Goal: Task Accomplishment & Management: Use online tool/utility

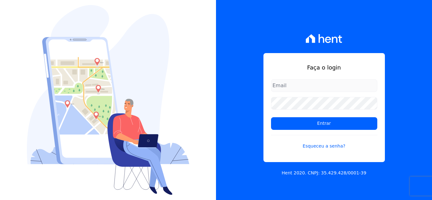
click at [297, 84] on input "email" at bounding box center [324, 85] width 106 height 13
type input "[PERSON_NAME][EMAIL_ADDRESS][DOMAIN_NAME]"
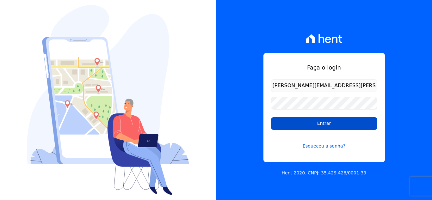
click at [300, 121] on input "Entrar" at bounding box center [324, 123] width 106 height 13
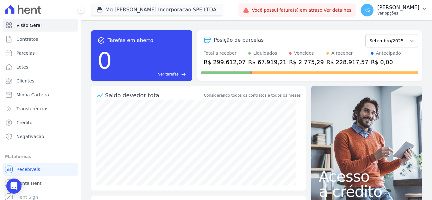
click at [402, 10] on p "[PERSON_NAME]" at bounding box center [399, 7] width 42 height 6
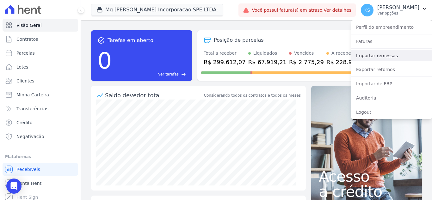
click at [376, 56] on link "Importar remessas" at bounding box center [391, 55] width 81 height 11
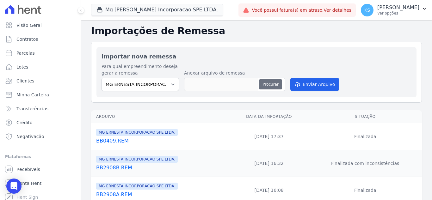
click at [270, 85] on button "Procurar" at bounding box center [270, 84] width 23 height 10
type input "BB1609.REM"
click at [303, 87] on button "Enviar Arquivo" at bounding box center [315, 84] width 49 height 13
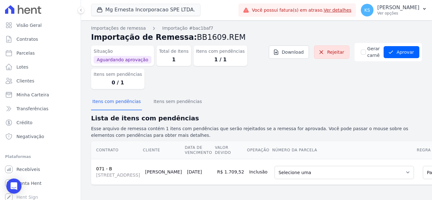
scroll to position [35, 0]
click at [275, 166] on select "Selecione uma 1 - [DATE] - R$ 1.646,37 - Vencido (Cobrança Expirada) 3 - [DATE]…" at bounding box center [345, 172] width 140 height 13
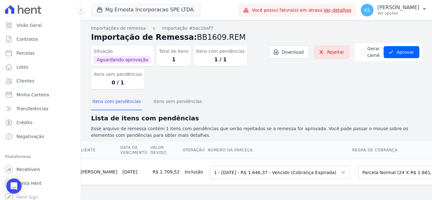
scroll to position [0, 0]
drag, startPoint x: 389, startPoint y: 50, endPoint x: 380, endPoint y: 62, distance: 15.0
click at [389, 50] on icon "submit" at bounding box center [391, 52] width 6 height 6
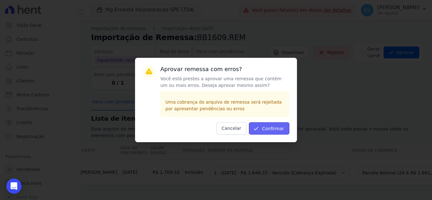
click at [276, 128] on button "Confirmar" at bounding box center [269, 129] width 41 height 12
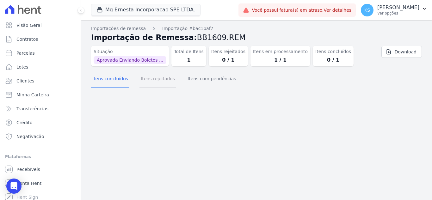
click at [151, 82] on button "Itens rejeitados" at bounding box center [158, 79] width 37 height 16
click at [196, 84] on button "Itens com pendências" at bounding box center [211, 79] width 51 height 16
click at [109, 84] on button "Itens concluídos" at bounding box center [110, 79] width 38 height 16
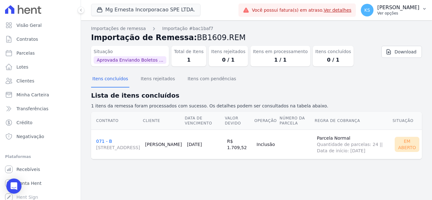
click at [403, 13] on p "Ver opções" at bounding box center [399, 13] width 42 height 5
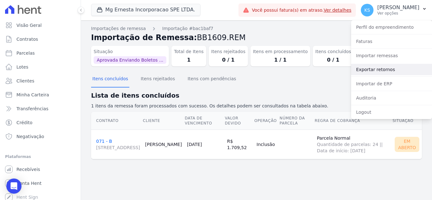
click at [381, 68] on link "Exportar retornos" at bounding box center [391, 69] width 81 height 11
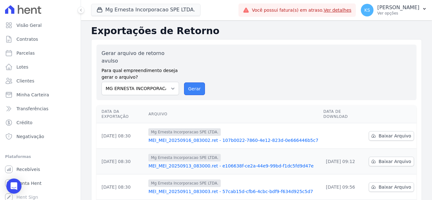
click at [195, 83] on button "Gerar" at bounding box center [194, 89] width 21 height 13
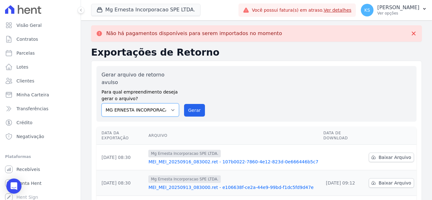
click at [172, 104] on select "MG ERNESTA INCORPORACAO SPE LTDA." at bounding box center [141, 110] width 78 height 13
click at [102, 104] on select "MG ERNESTA INCORPORACAO SPE LTDA." at bounding box center [141, 110] width 78 height 13
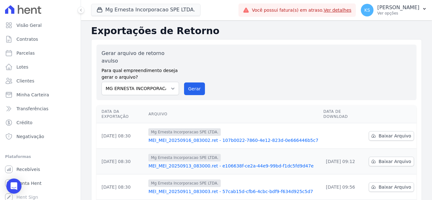
click at [193, 105] on th "Arquivo" at bounding box center [233, 114] width 175 height 18
click at [194, 83] on button "Gerar" at bounding box center [194, 89] width 21 height 13
click at [412, 11] on p "Ver opções" at bounding box center [399, 13] width 42 height 5
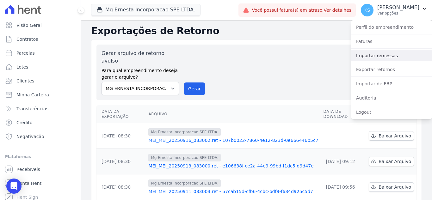
click at [381, 57] on link "Importar remessas" at bounding box center [391, 55] width 81 height 11
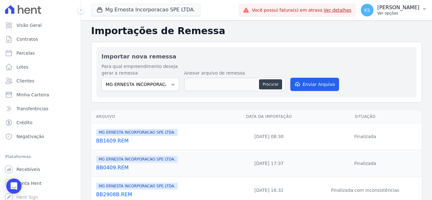
click at [408, 10] on p "[PERSON_NAME]" at bounding box center [399, 7] width 42 height 6
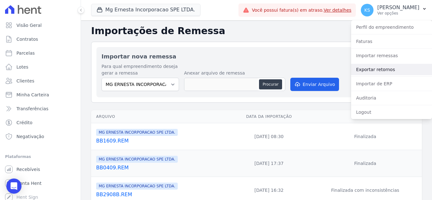
click at [378, 68] on link "Exportar retornos" at bounding box center [391, 69] width 81 height 11
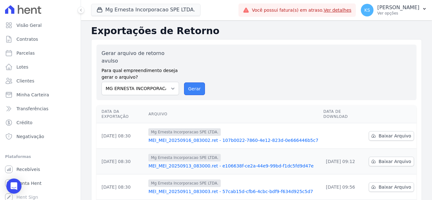
click at [195, 83] on button "Gerar" at bounding box center [194, 89] width 21 height 13
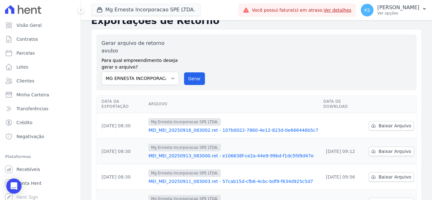
scroll to position [63, 0]
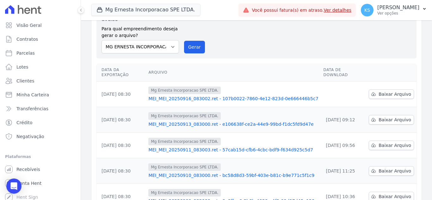
click at [240, 42] on div "Gerar arquivo de retorno avulso Para qual empreendimento deseja gerar o arquivo…" at bounding box center [257, 31] width 310 height 46
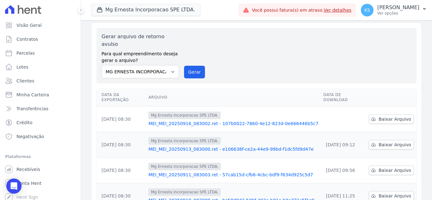
scroll to position [32, 0]
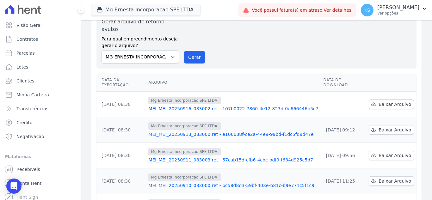
drag, startPoint x: 392, startPoint y: 93, endPoint x: 382, endPoint y: 104, distance: 13.9
click at [392, 101] on span "Baixar Arquivo" at bounding box center [395, 104] width 33 height 6
click at [273, 41] on div "Gerar arquivo de retorno avulso Para qual empreendimento deseja gerar o arquivo…" at bounding box center [257, 41] width 310 height 46
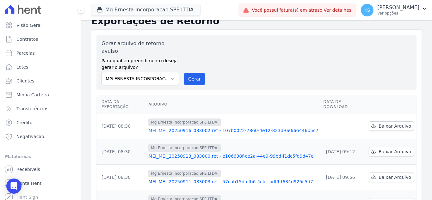
scroll to position [0, 0]
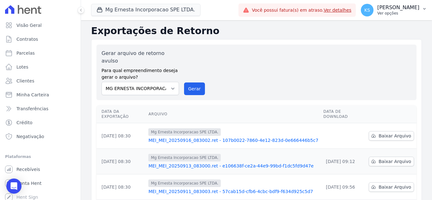
click at [401, 11] on p "Ver opções" at bounding box center [399, 13] width 42 height 5
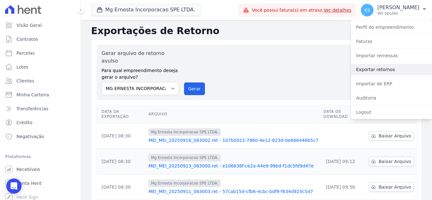
click at [376, 68] on link "Exportar retornos" at bounding box center [391, 69] width 81 height 11
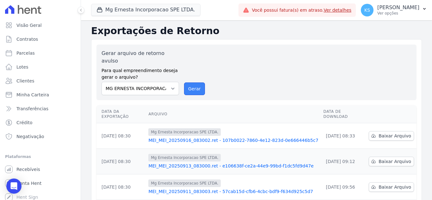
click at [194, 83] on button "Gerar" at bounding box center [194, 89] width 21 height 13
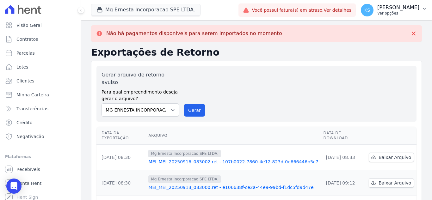
click at [412, 10] on p "[PERSON_NAME]" at bounding box center [399, 7] width 42 height 6
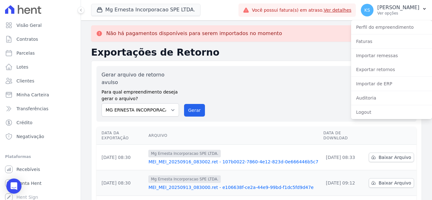
drag, startPoint x: 310, startPoint y: 97, endPoint x: 311, endPoint y: 79, distance: 18.4
click at [310, 97] on div "Gerar arquivo de retorno avulso Para qual empreendimento deseja gerar o arquivo…" at bounding box center [257, 94] width 310 height 46
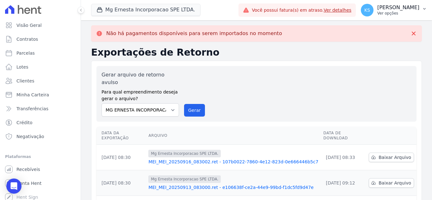
click at [404, 10] on p "[PERSON_NAME]" at bounding box center [399, 7] width 42 height 6
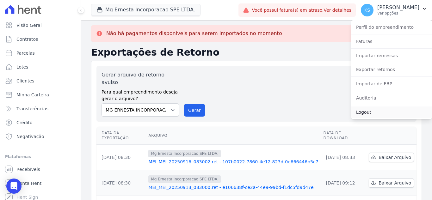
click at [374, 113] on link "Logout" at bounding box center [391, 112] width 81 height 11
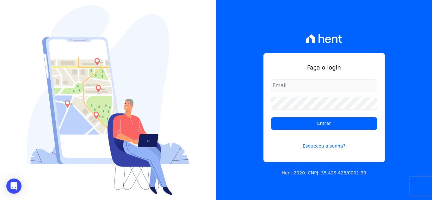
click at [293, 83] on input "email" at bounding box center [324, 85] width 106 height 13
type input "kelly.silva@construtoramgtec.com.br"
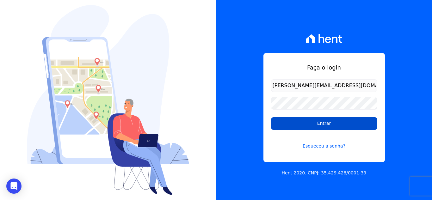
click at [301, 124] on input "Entrar" at bounding box center [324, 123] width 106 height 13
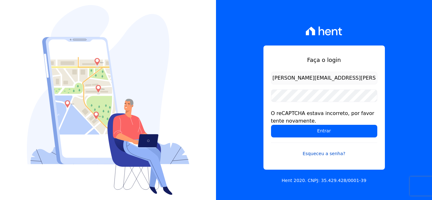
drag, startPoint x: 337, startPoint y: 131, endPoint x: 309, endPoint y: 147, distance: 32.0
click at [336, 131] on input "Entrar" at bounding box center [324, 131] width 106 height 13
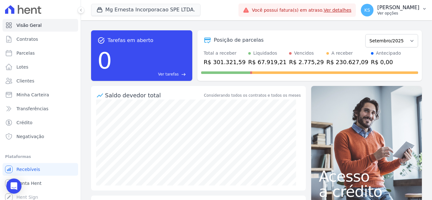
click at [410, 10] on p "[PERSON_NAME]" at bounding box center [399, 7] width 42 height 6
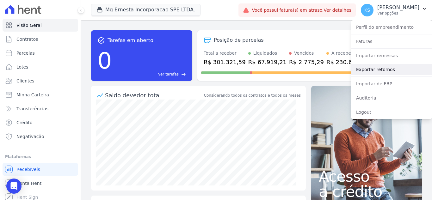
click at [374, 69] on link "Exportar retornos" at bounding box center [391, 69] width 81 height 11
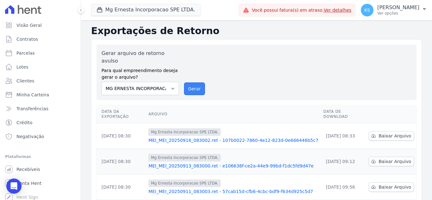
click at [195, 85] on button "Gerar" at bounding box center [194, 89] width 21 height 13
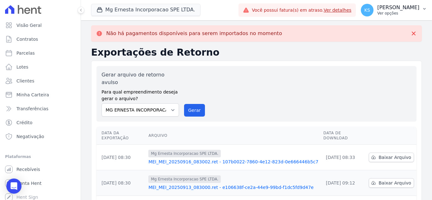
click at [410, 11] on p "Ver opções" at bounding box center [399, 13] width 42 height 5
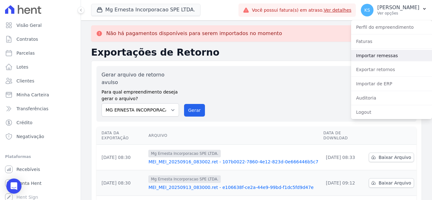
click at [383, 55] on link "Importar remessas" at bounding box center [391, 55] width 81 height 11
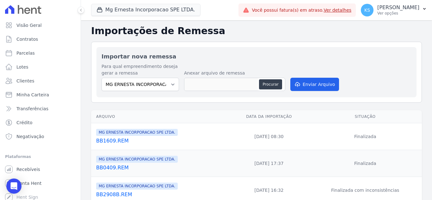
click at [108, 141] on link "BB1609.REM" at bounding box center [161, 141] width 131 height 8
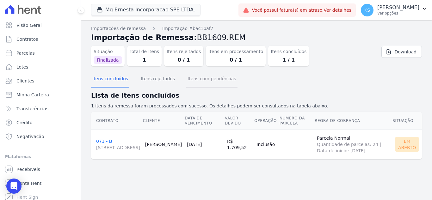
click at [201, 80] on button "Itens com pendências" at bounding box center [211, 79] width 51 height 16
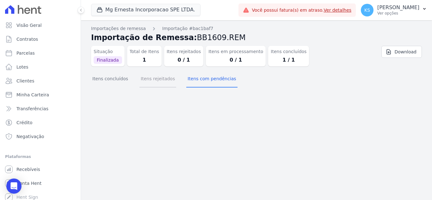
click at [159, 83] on button "Itens rejeitados" at bounding box center [158, 79] width 37 height 16
click at [114, 80] on button "Itens concluídos" at bounding box center [110, 79] width 38 height 16
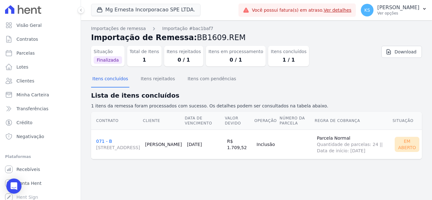
click at [103, 139] on link "071 - B [PERSON_NAME][STREET_ADDRESS]" at bounding box center [118, 145] width 44 height 12
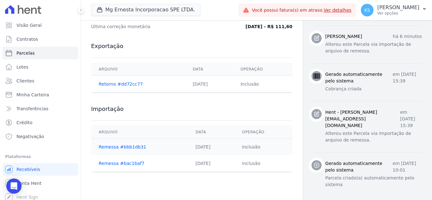
scroll to position [290, 0]
click at [125, 164] on link "Remessa #bac1baf7" at bounding box center [122, 163] width 46 height 5
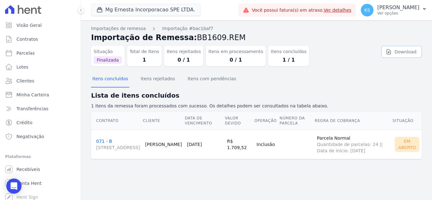
click at [403, 52] on link "Download" at bounding box center [402, 52] width 41 height 12
click at [330, 73] on div "Itens concluídos Itens rejeitados Itens com pendências" at bounding box center [256, 80] width 331 height 16
click at [406, 13] on p "Ver opções" at bounding box center [399, 13] width 42 height 5
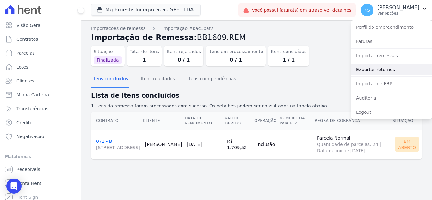
click at [377, 70] on link "Exportar retornos" at bounding box center [391, 69] width 81 height 11
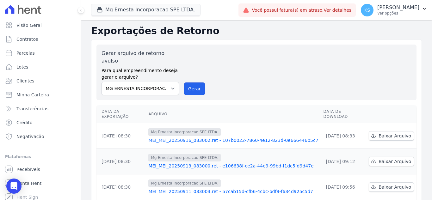
click at [191, 83] on button "Gerar" at bounding box center [194, 89] width 21 height 13
click at [399, 9] on p "[PERSON_NAME]" at bounding box center [399, 7] width 42 height 6
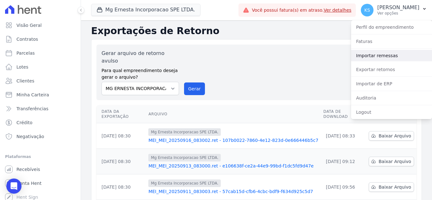
click at [387, 54] on link "Importar remessas" at bounding box center [391, 55] width 81 height 11
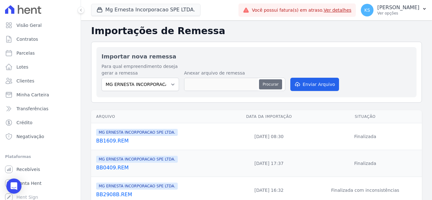
click at [269, 84] on button "Procurar" at bounding box center [270, 84] width 23 height 10
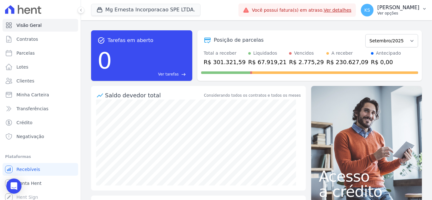
click at [405, 14] on p "Ver opções" at bounding box center [399, 13] width 42 height 5
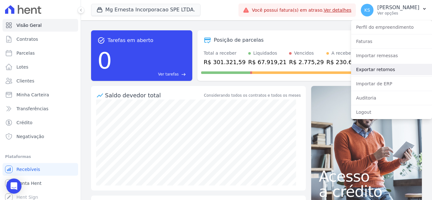
click at [375, 68] on link "Exportar retornos" at bounding box center [391, 69] width 81 height 11
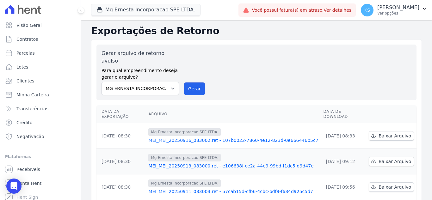
click at [189, 83] on button "Gerar" at bounding box center [194, 89] width 21 height 13
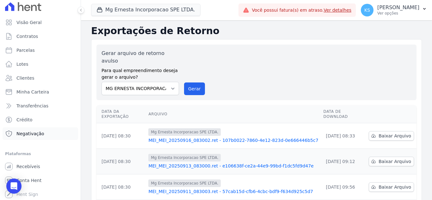
scroll to position [3, 0]
click at [24, 164] on span "Recebíveis" at bounding box center [28, 166] width 24 height 6
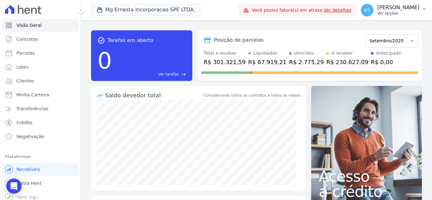
click at [408, 8] on p "[PERSON_NAME]" at bounding box center [399, 7] width 42 height 6
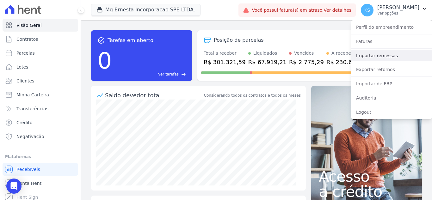
click at [374, 53] on link "Importar remessas" at bounding box center [391, 55] width 81 height 11
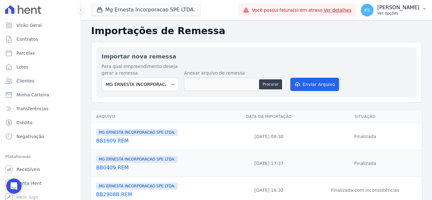
click at [399, 9] on p "[PERSON_NAME]" at bounding box center [399, 7] width 42 height 6
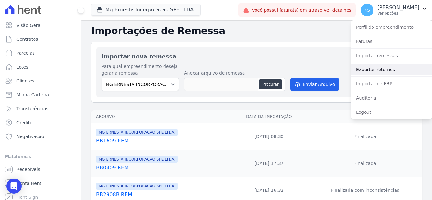
click at [377, 66] on link "Exportar retornos" at bounding box center [391, 69] width 81 height 11
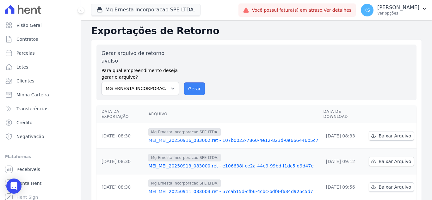
click at [190, 84] on button "Gerar" at bounding box center [194, 89] width 21 height 13
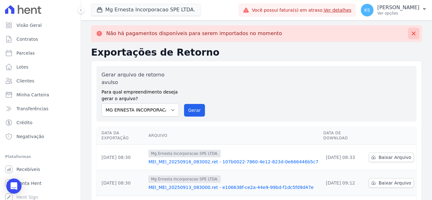
click at [411, 32] on icon at bounding box center [414, 33] width 6 height 6
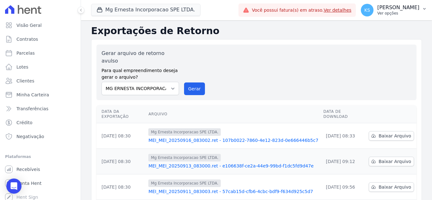
click at [402, 9] on p "[PERSON_NAME]" at bounding box center [399, 7] width 42 height 6
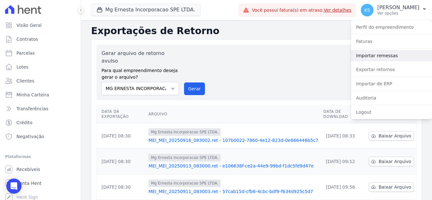
click at [382, 53] on link "Importar remessas" at bounding box center [391, 55] width 81 height 11
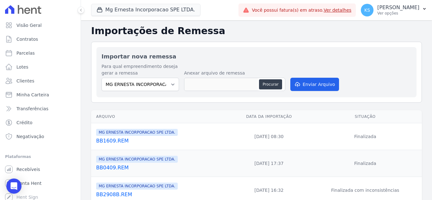
click at [109, 138] on link "BB1609.REM" at bounding box center [161, 141] width 131 height 8
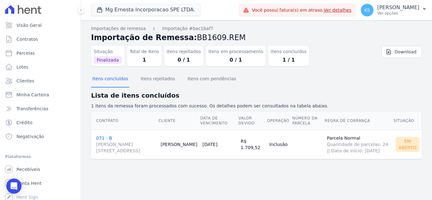
click at [100, 138] on link "071 - B [PERSON_NAME][STREET_ADDRESS]" at bounding box center [126, 145] width 60 height 18
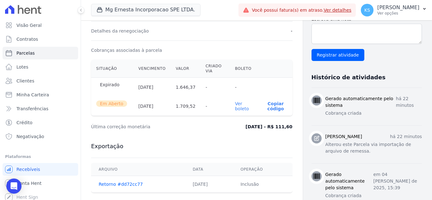
scroll to position [195, 0]
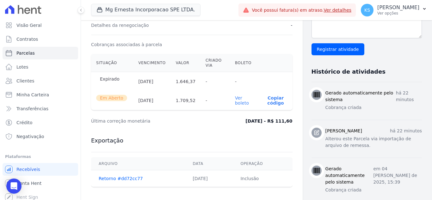
click at [240, 104] on link "Ver boleto" at bounding box center [242, 101] width 14 height 10
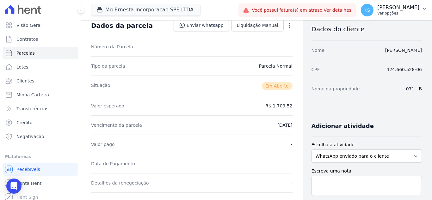
scroll to position [36, 0]
click at [404, 9] on p "[PERSON_NAME]" at bounding box center [399, 7] width 42 height 6
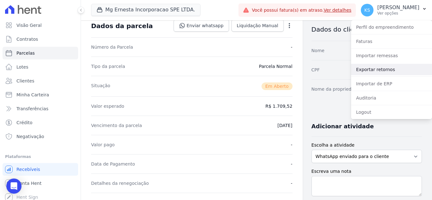
click at [372, 67] on link "Exportar retornos" at bounding box center [391, 69] width 81 height 11
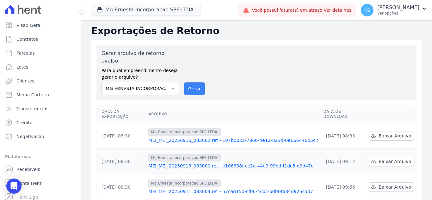
click at [187, 84] on button "Gerar" at bounding box center [194, 89] width 21 height 13
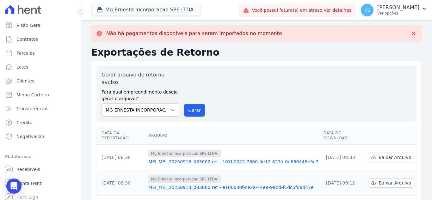
click at [263, 99] on div "Gerar arquivo de retorno avulso Para qual empreendimento deseja gerar o arquivo…" at bounding box center [257, 94] width 310 height 46
